Goal: Information Seeking & Learning: Learn about a topic

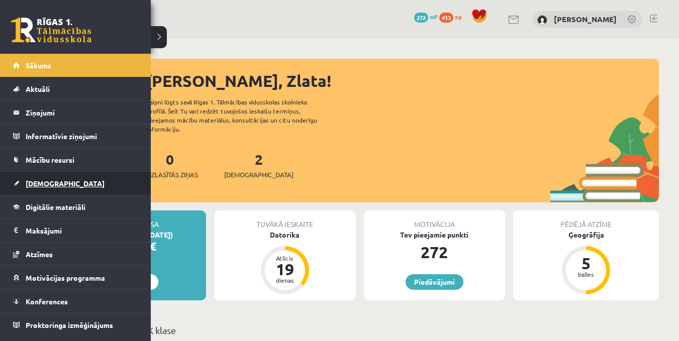
click at [30, 177] on link "[DEMOGRAPHIC_DATA]" at bounding box center [75, 183] width 125 height 23
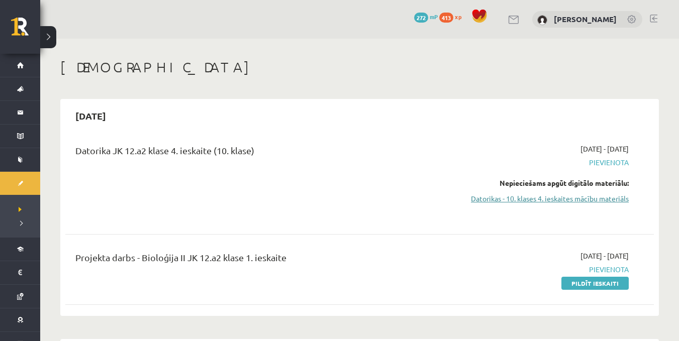
click at [491, 199] on link "Datorikas - 10. klases 4. ieskaites mācību materiāls" at bounding box center [541, 198] width 174 height 11
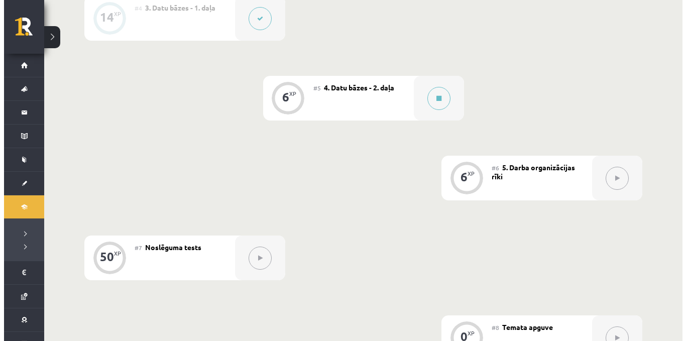
scroll to position [535, 0]
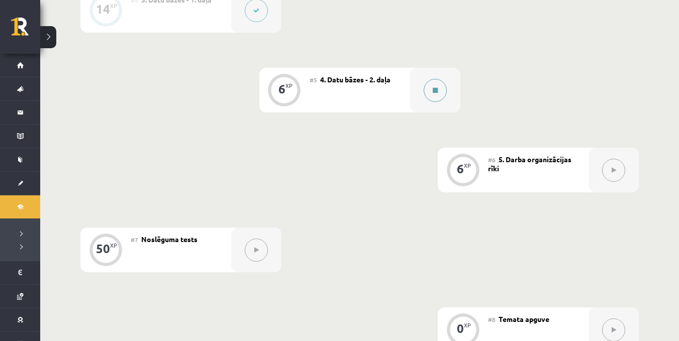
click at [446, 91] on button at bounding box center [435, 90] width 23 height 23
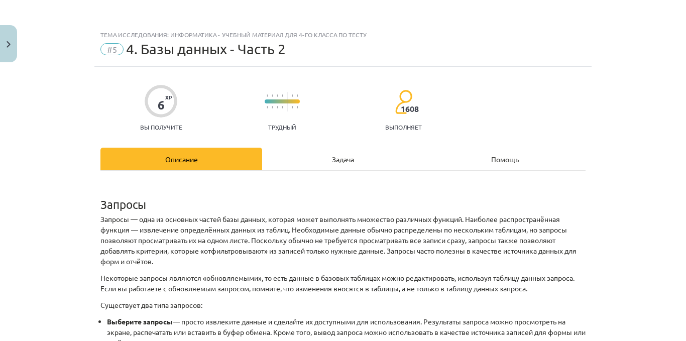
scroll to position [589, 0]
click at [576, 220] on p "Запросы — одна из основных частей базы данных, которая может выполнять множеств…" at bounding box center [343, 240] width 485 height 53
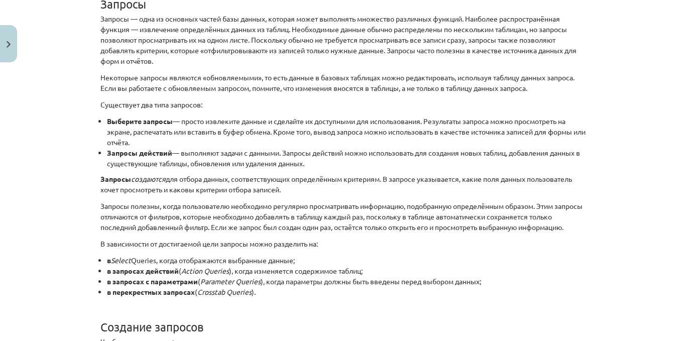
scroll to position [201, 0]
click at [622, 145] on div "Тема исследования: Информатика - учебный материал для 4-го класса по тесту #5 4…" at bounding box center [343, 170] width 686 height 341
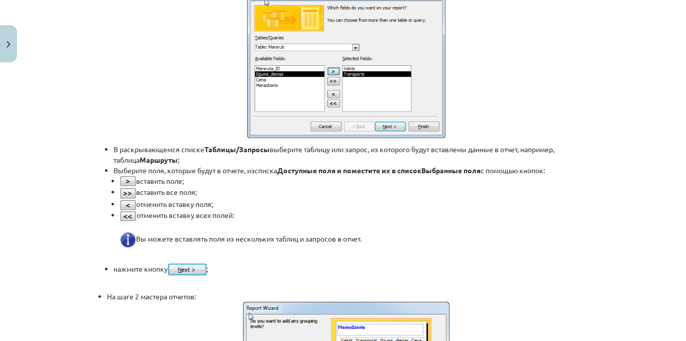
scroll to position [4419, 0]
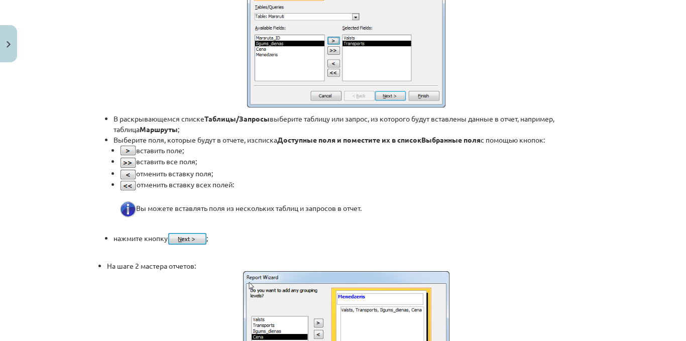
click at [678, 235] on div "Тема исследования: Информатика - учебный материал для 4-го класса по тесту #5 4…" at bounding box center [343, 170] width 686 height 341
drag, startPoint x: 678, startPoint y: 235, endPoint x: 678, endPoint y: 243, distance: 8.1
click at [678, 243] on div "Тема исследования: Информатика - учебный материал для 4-го класса по тесту #5 4…" at bounding box center [343, 170] width 686 height 341
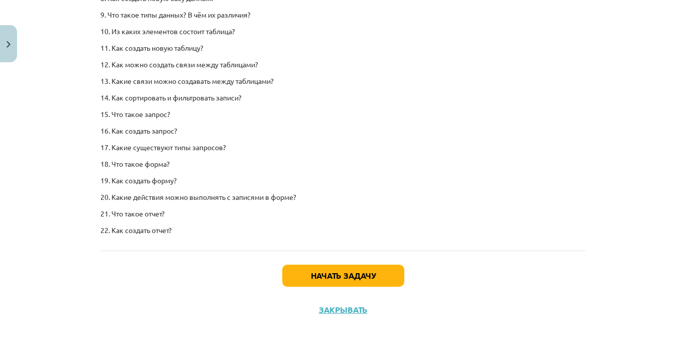
scroll to position [6249, 0]
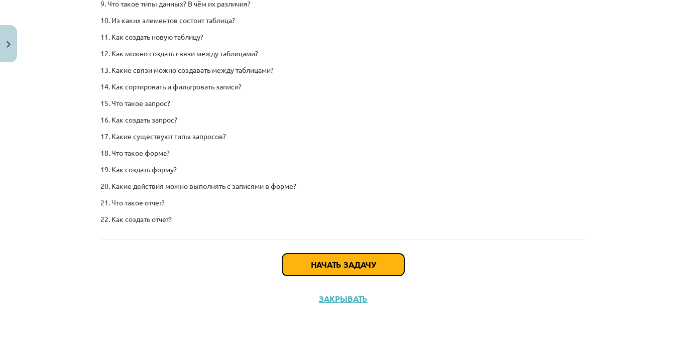
click at [391, 256] on button "Начать задачу" at bounding box center [343, 265] width 122 height 22
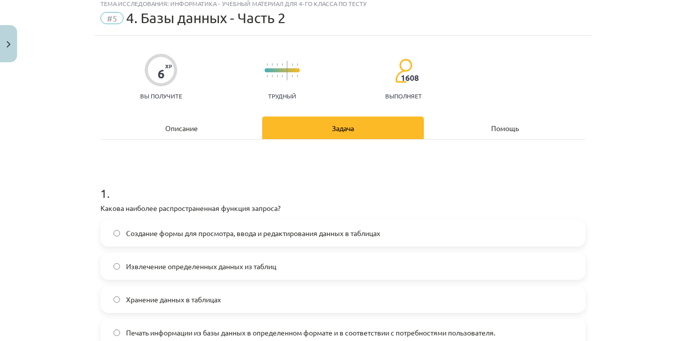
scroll to position [25, 0]
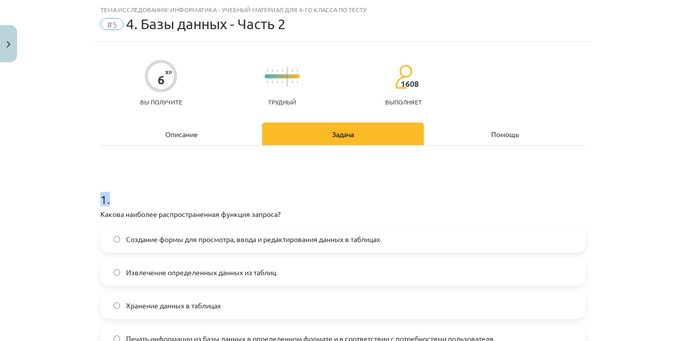
drag, startPoint x: 677, startPoint y: 140, endPoint x: 683, endPoint y: 158, distance: 19.1
click at [683, 158] on div "Тема исследования: Информатика - учебный материал для 4-го класса по тесту #5 4…" at bounding box center [343, 170] width 686 height 341
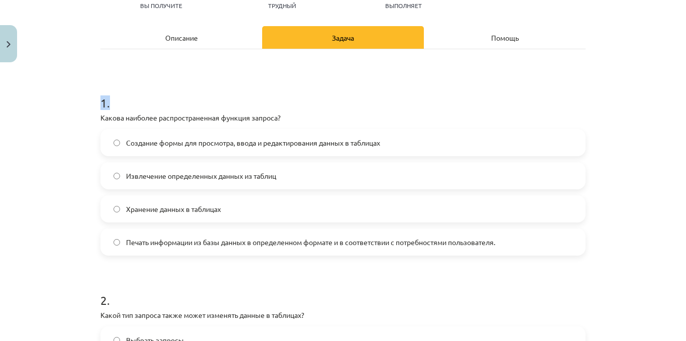
scroll to position [124, 0]
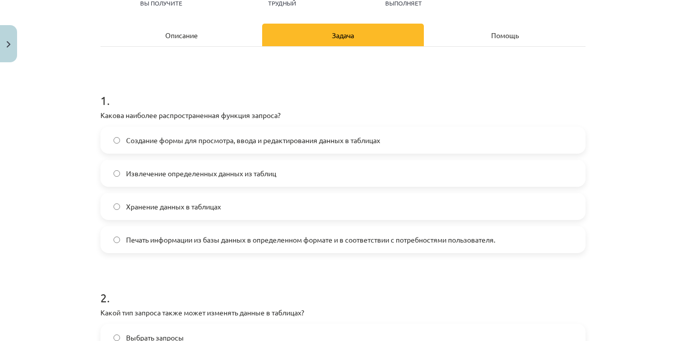
click at [427, 147] on label "Создание формы для просмотра, ввода и редактирования данных в таблицах" at bounding box center [343, 140] width 483 height 25
click at [375, 178] on label "Извлечение определенных данных из таблиц" at bounding box center [343, 173] width 483 height 25
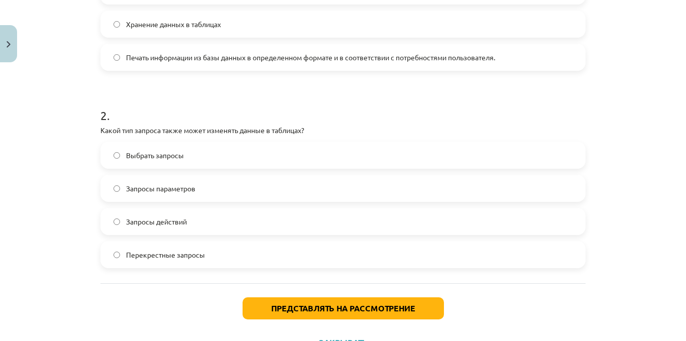
scroll to position [310, 0]
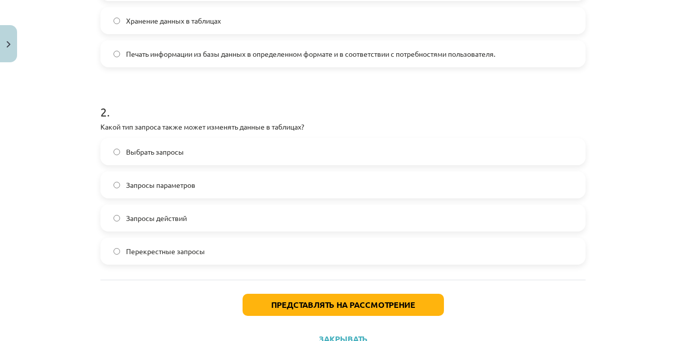
click at [200, 149] on label "Выбрать запросы" at bounding box center [343, 151] width 483 height 25
click at [227, 227] on label "Запросы действий" at bounding box center [343, 218] width 483 height 25
click at [235, 182] on label "Запросы параметров" at bounding box center [343, 184] width 483 height 25
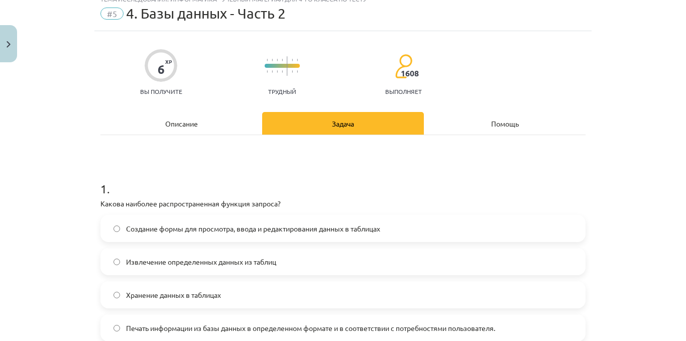
scroll to position [8, 0]
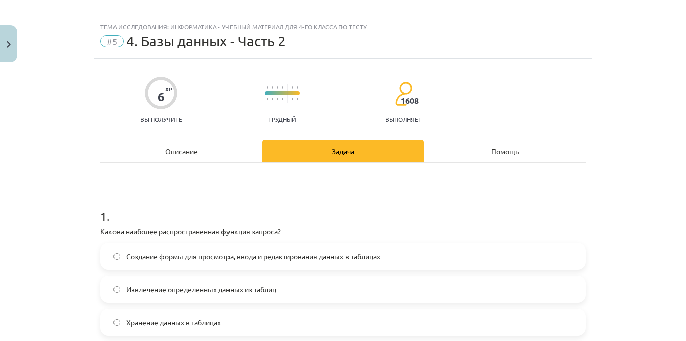
click at [153, 147] on div "Описание" at bounding box center [182, 151] width 162 height 23
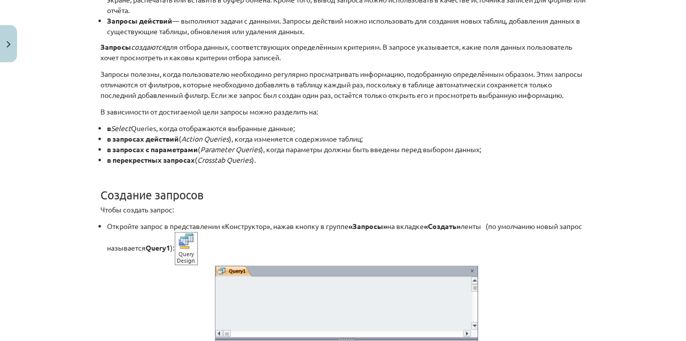
scroll to position [0, 0]
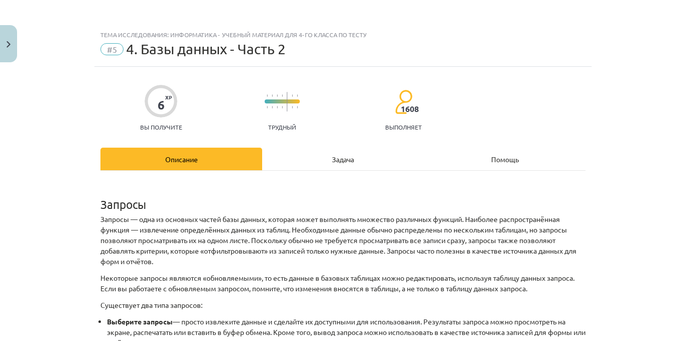
click at [332, 158] on font "Задача" at bounding box center [343, 159] width 22 height 9
drag, startPoint x: 329, startPoint y: 158, endPoint x: 567, endPoint y: 78, distance: 251.2
click at [332, 158] on font "Задача" at bounding box center [343, 159] width 22 height 9
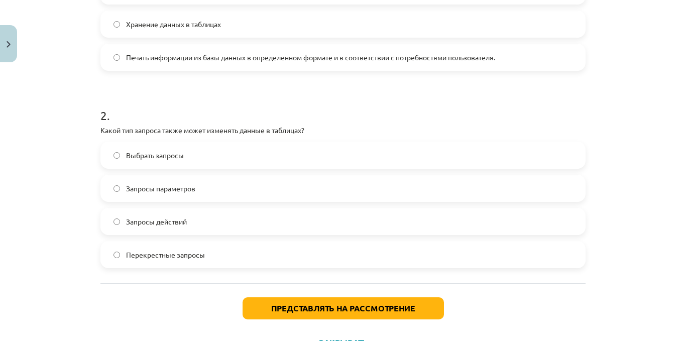
scroll to position [310, 0]
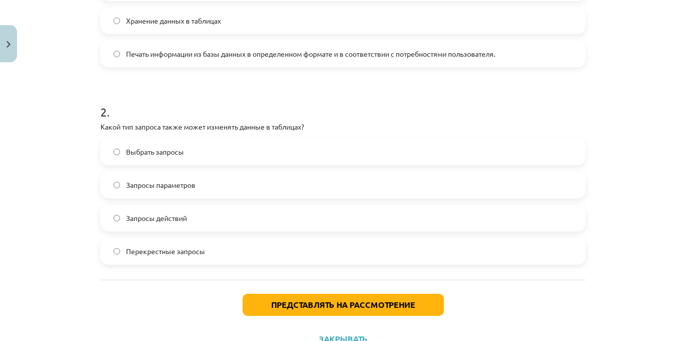
click at [323, 207] on label "Запросы действий" at bounding box center [343, 218] width 483 height 25
click at [399, 303] on font "Представлять на рассмотрение" at bounding box center [343, 304] width 144 height 11
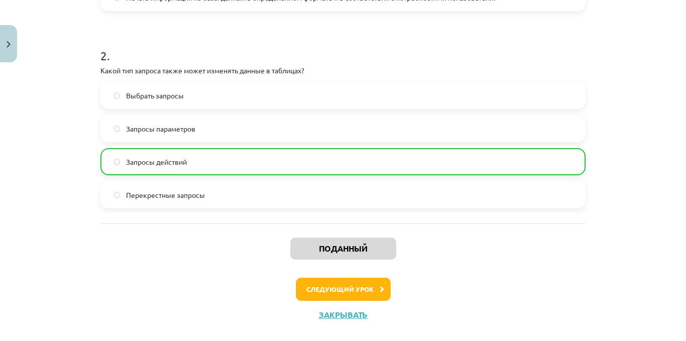
scroll to position [381, 0]
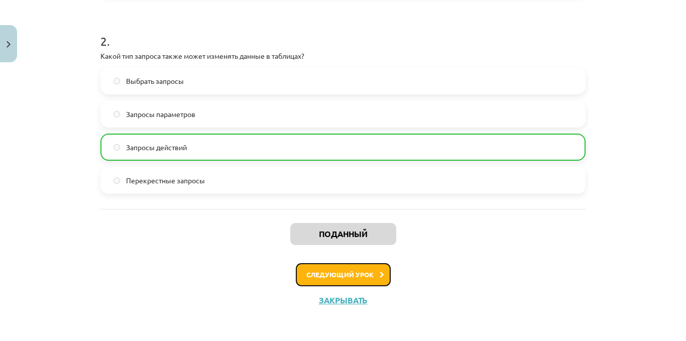
click at [375, 265] on button "Следующий урок" at bounding box center [343, 274] width 95 height 23
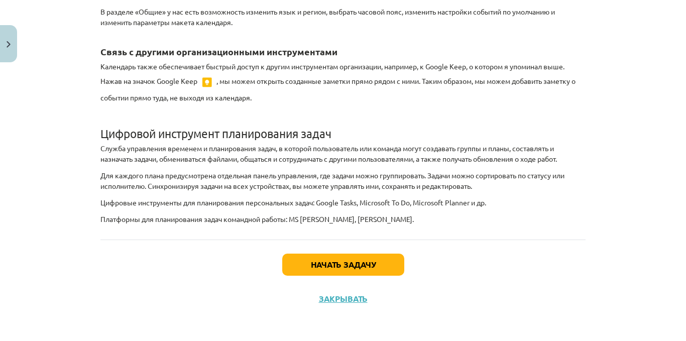
scroll to position [2482, 0]
click at [357, 310] on div "Начать задачу Закрывать" at bounding box center [343, 275] width 485 height 70
click at [354, 304] on font "Закрывать" at bounding box center [343, 298] width 49 height 11
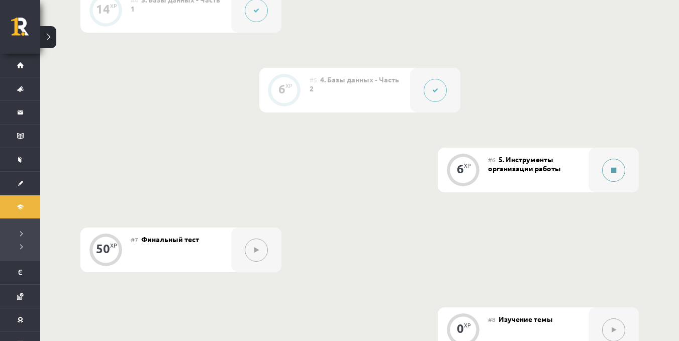
click at [621, 175] on button at bounding box center [613, 170] width 23 height 23
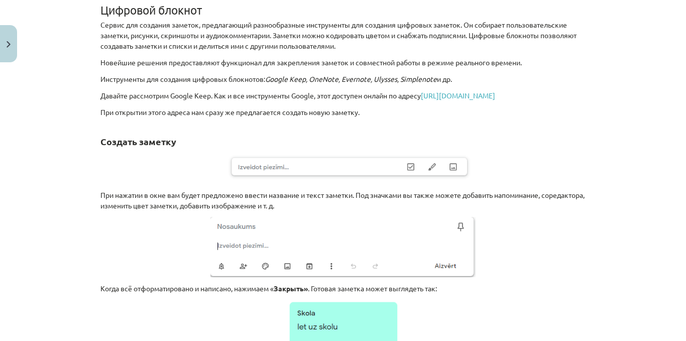
scroll to position [269, 0]
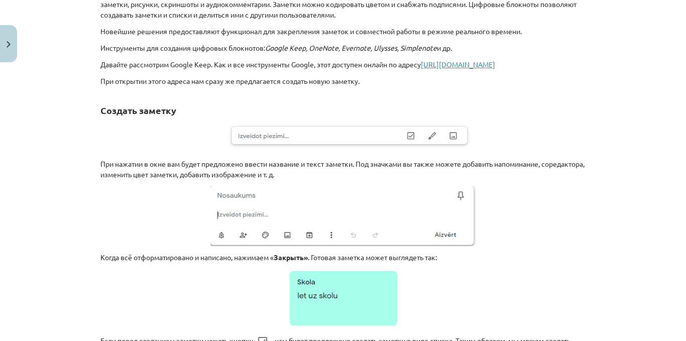
click at [442, 65] on font "https://keep.google.com/" at bounding box center [458, 64] width 74 height 9
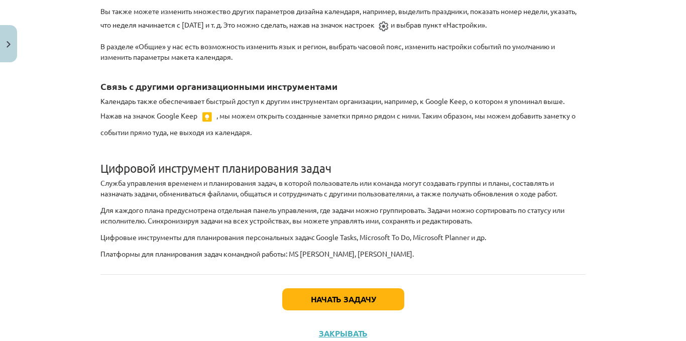
scroll to position [2451, 0]
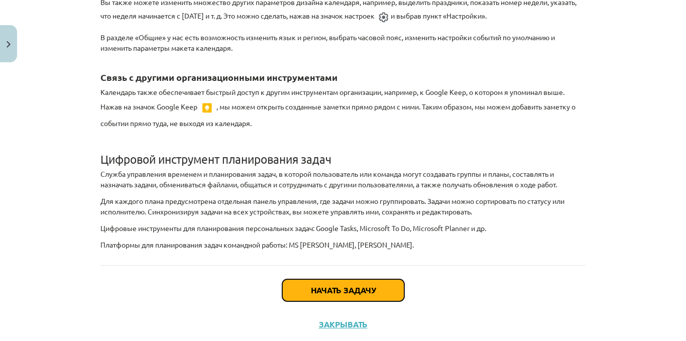
click at [347, 300] on button "Начать задачу" at bounding box center [343, 290] width 122 height 22
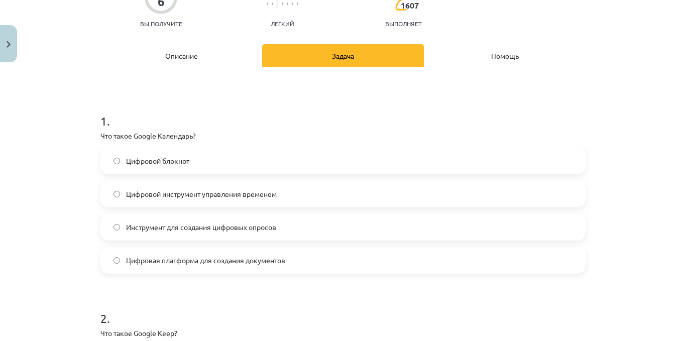
scroll to position [124, 0]
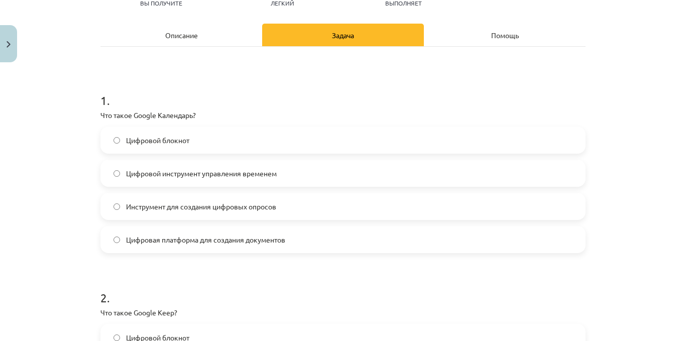
click at [318, 176] on label "Цифровой инструмент управления временем" at bounding box center [343, 173] width 483 height 25
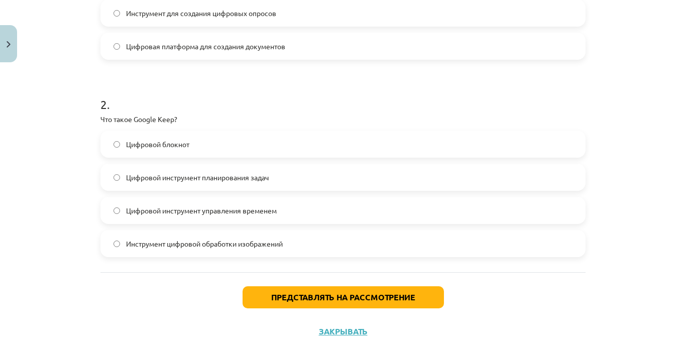
scroll to position [331, 0]
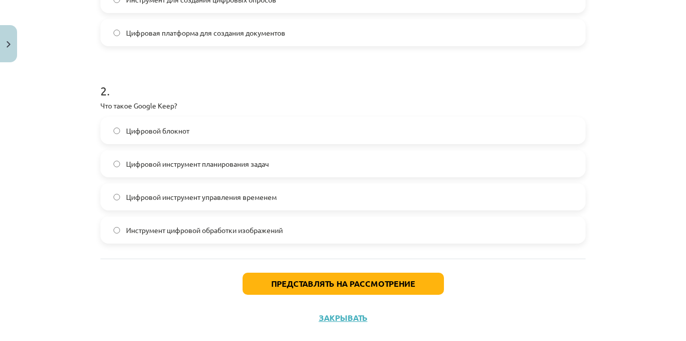
click at [166, 127] on font "Цифровой блокнот" at bounding box center [157, 130] width 63 height 9
click at [211, 159] on span "Цифровой инструмент планирования задач" at bounding box center [197, 164] width 143 height 11
click at [269, 276] on button "Представлять на рассмотрение" at bounding box center [344, 284] width 202 height 22
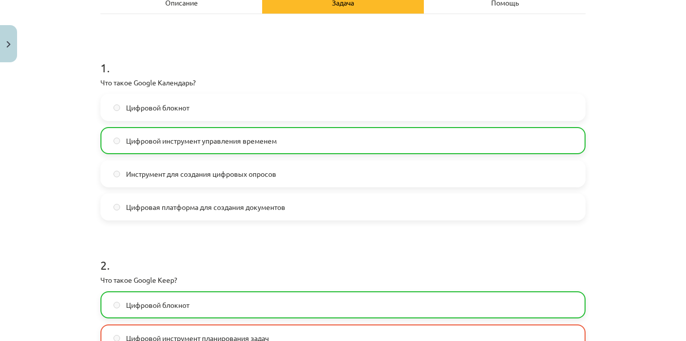
scroll to position [382, 0]
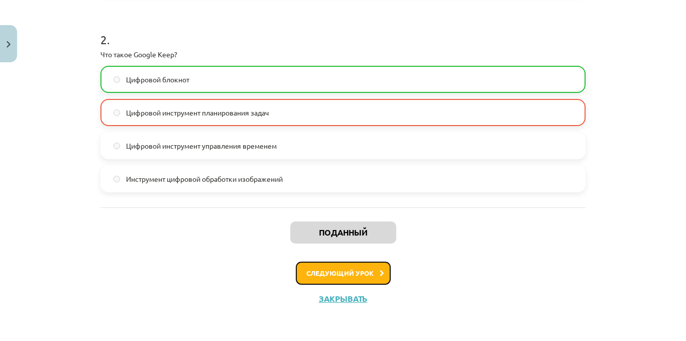
click at [366, 278] on button "Следующий урок" at bounding box center [343, 273] width 95 height 23
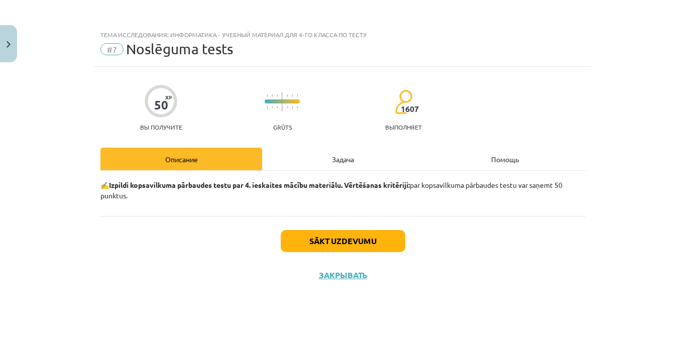
scroll to position [0, 0]
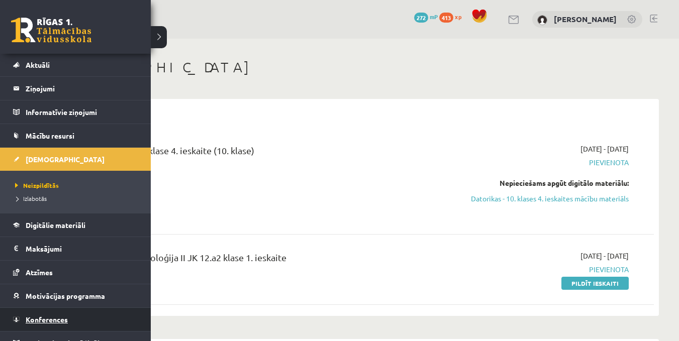
scroll to position [38, 0]
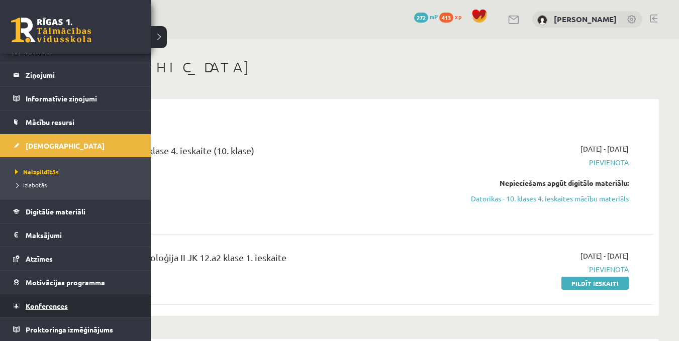
click at [58, 305] on span "Konferences" at bounding box center [47, 306] width 42 height 9
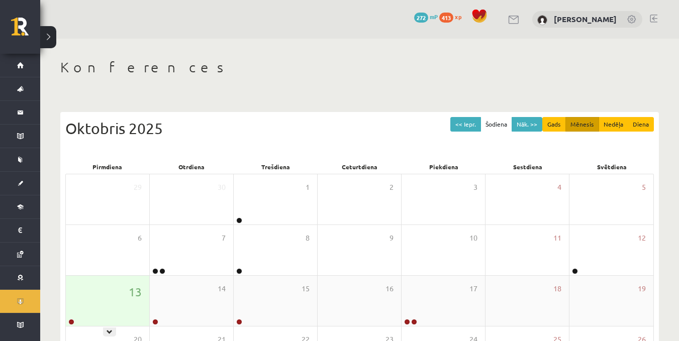
click at [77, 319] on div "13" at bounding box center [107, 301] width 83 height 50
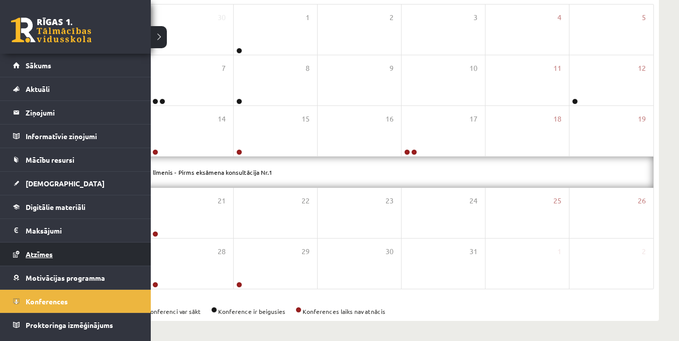
scroll to position [20, 0]
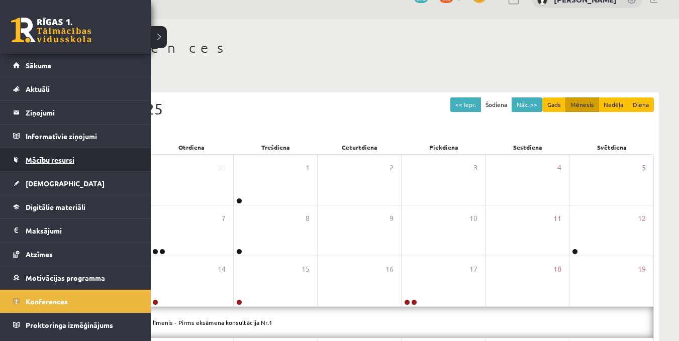
click at [38, 160] on span "Mācību resursi" at bounding box center [50, 159] width 49 height 9
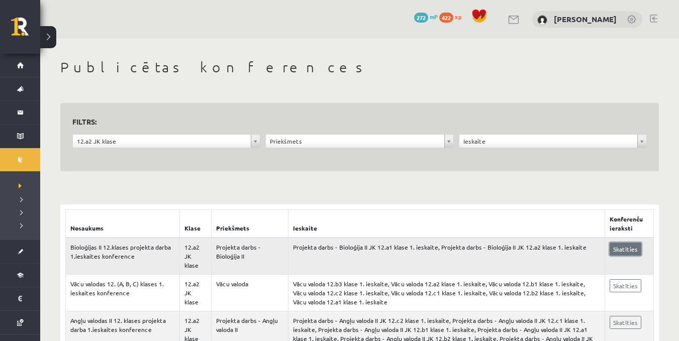
click at [622, 253] on link "Skatīties" at bounding box center [626, 249] width 32 height 13
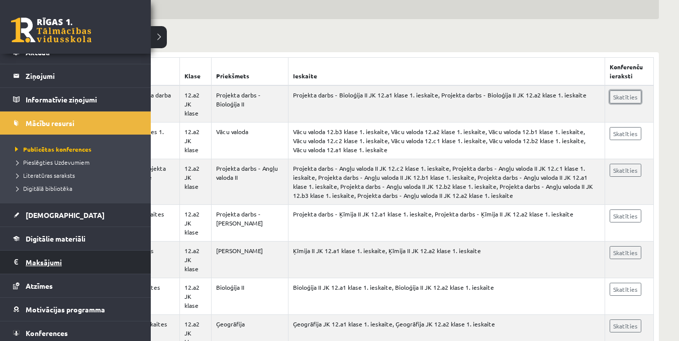
scroll to position [64, 0]
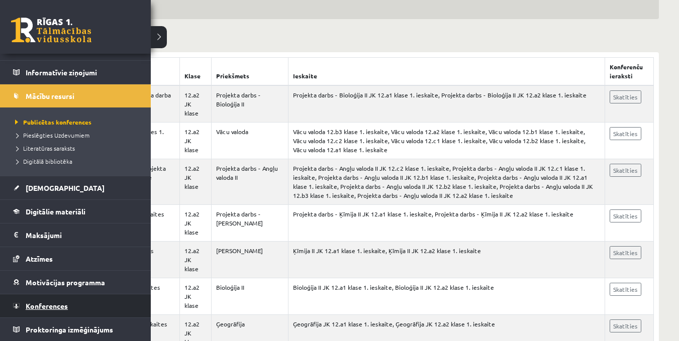
click at [66, 301] on link "Konferences" at bounding box center [75, 305] width 125 height 23
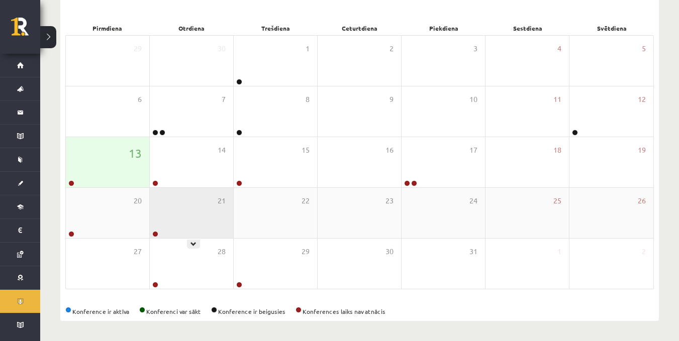
scroll to position [139, 0]
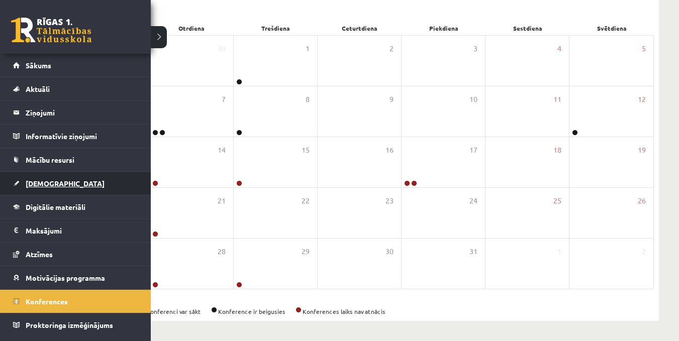
click at [38, 185] on span "[DEMOGRAPHIC_DATA]" at bounding box center [65, 183] width 79 height 9
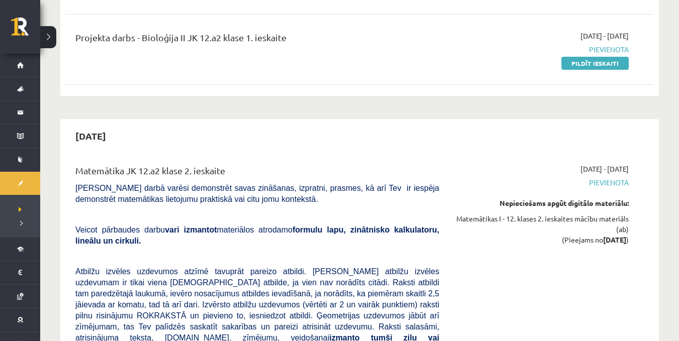
scroll to position [196, 0]
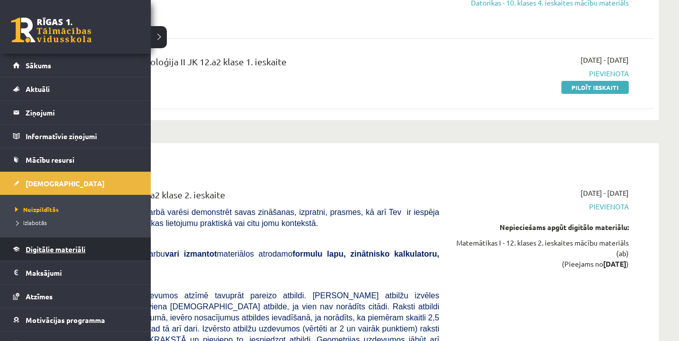
click at [45, 258] on link "Digitālie materiāli" at bounding box center [75, 249] width 125 height 23
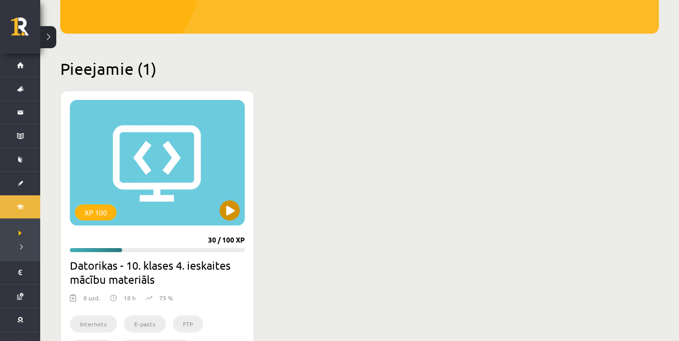
click at [179, 144] on div "XP 100" at bounding box center [157, 163] width 175 height 126
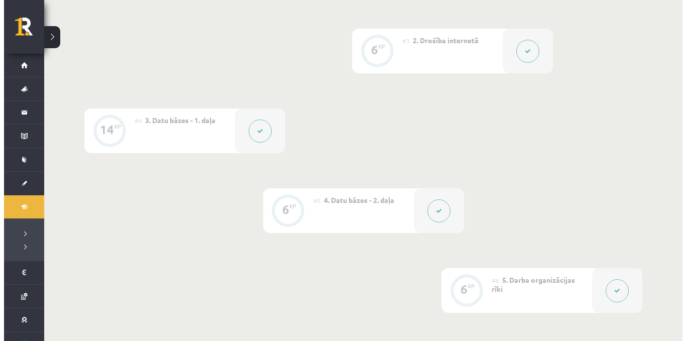
scroll to position [417, 0]
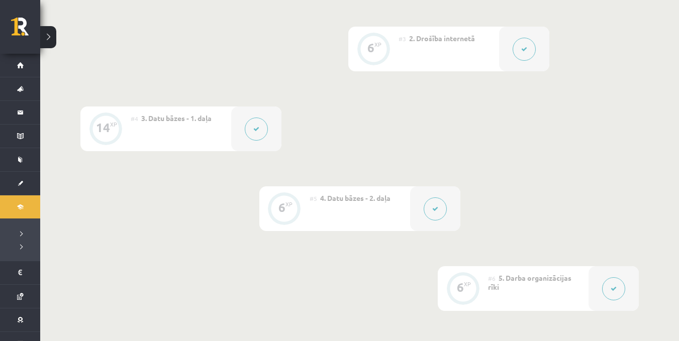
click at [215, 114] on div "#4 3. Datu bāzes - 1. daļa" at bounding box center [181, 129] width 101 height 45
click at [260, 127] on button at bounding box center [256, 129] width 23 height 23
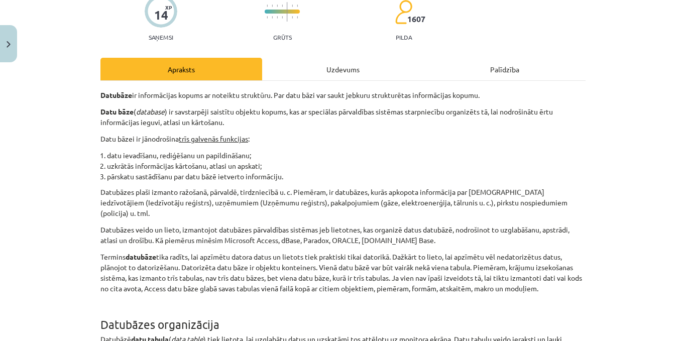
scroll to position [135, 0]
